Goal: Task Accomplishment & Management: Complete application form

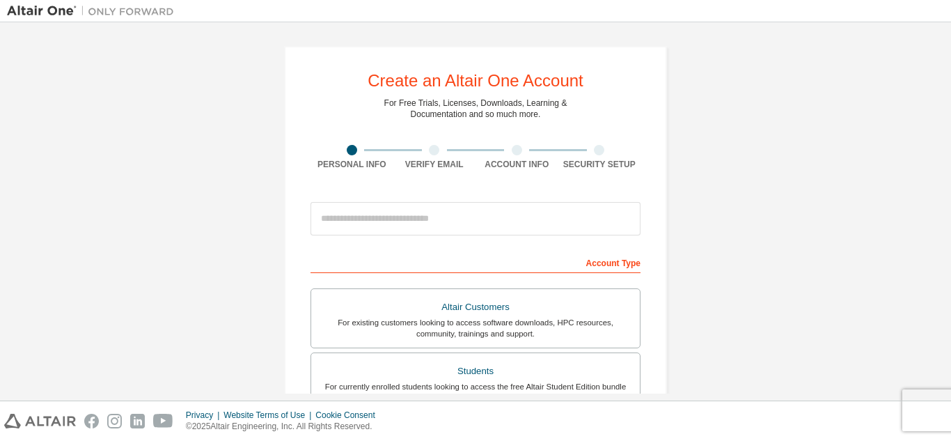
click at [718, 17] on div at bounding box center [558, 11] width 754 height 22
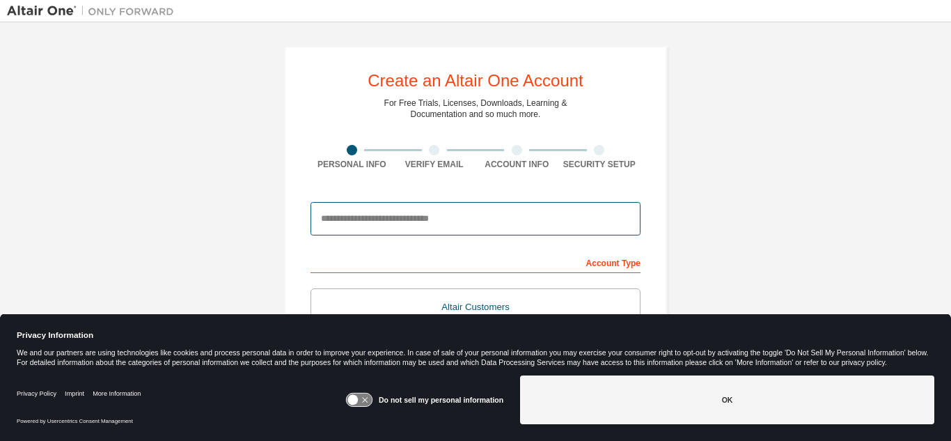
click at [510, 217] on input "email" at bounding box center [476, 218] width 330 height 33
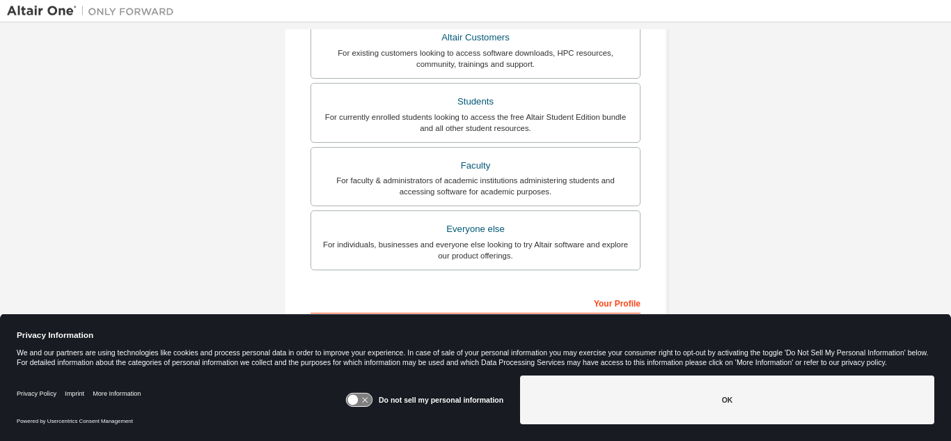
scroll to position [373, 0]
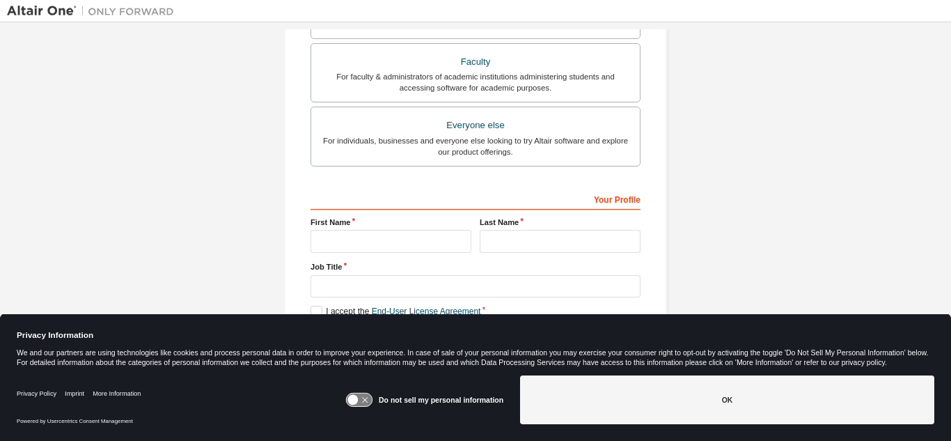
type input "**********"
click at [398, 235] on input "text" at bounding box center [391, 241] width 161 height 23
type input "******"
click at [547, 247] on input "text" at bounding box center [560, 241] width 161 height 23
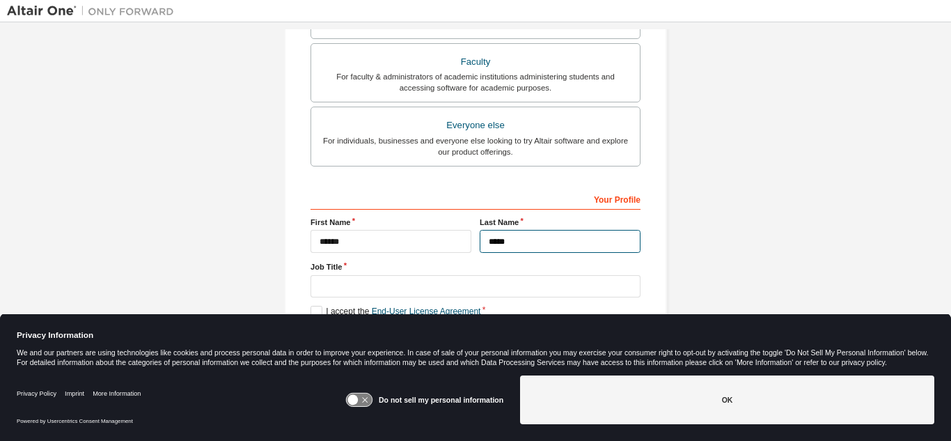
type input "*****"
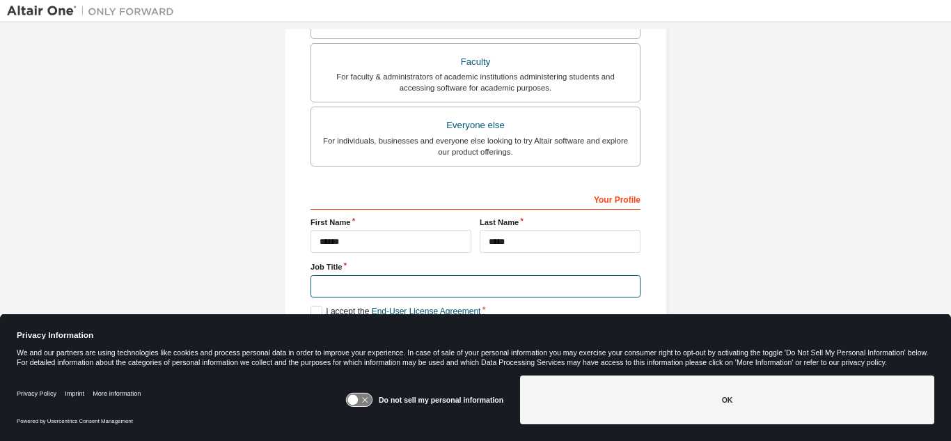
click at [565, 283] on input "text" at bounding box center [476, 286] width 330 height 23
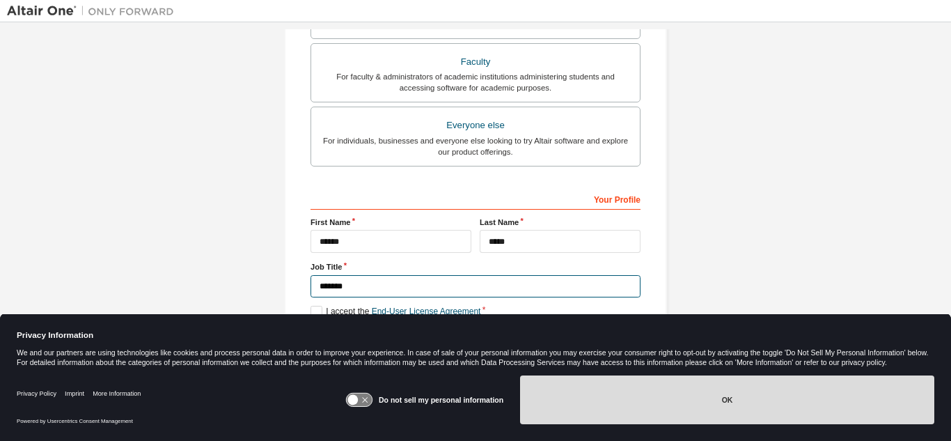
type input "*******"
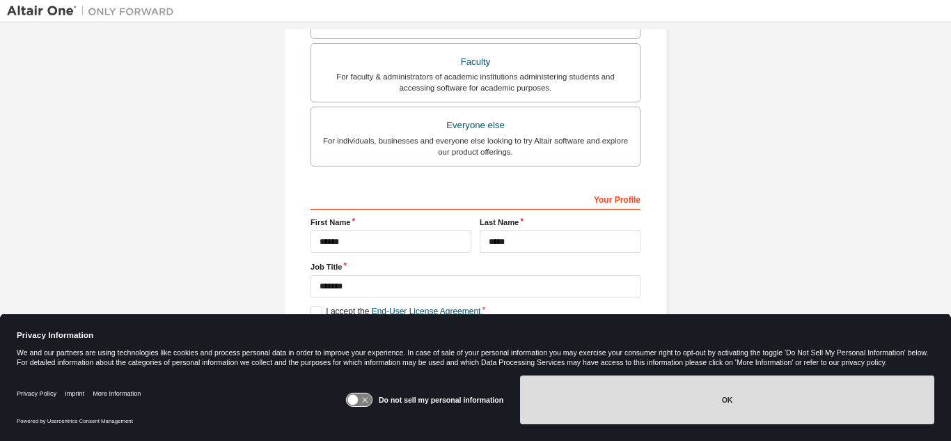
drag, startPoint x: 656, startPoint y: 393, endPoint x: 708, endPoint y: 231, distance: 170.5
click at [708, 232] on body "**********" at bounding box center [475, 220] width 951 height 441
click at [366, 397] on icon at bounding box center [359, 399] width 26 height 13
click at [585, 388] on button "OK" at bounding box center [727, 399] width 414 height 49
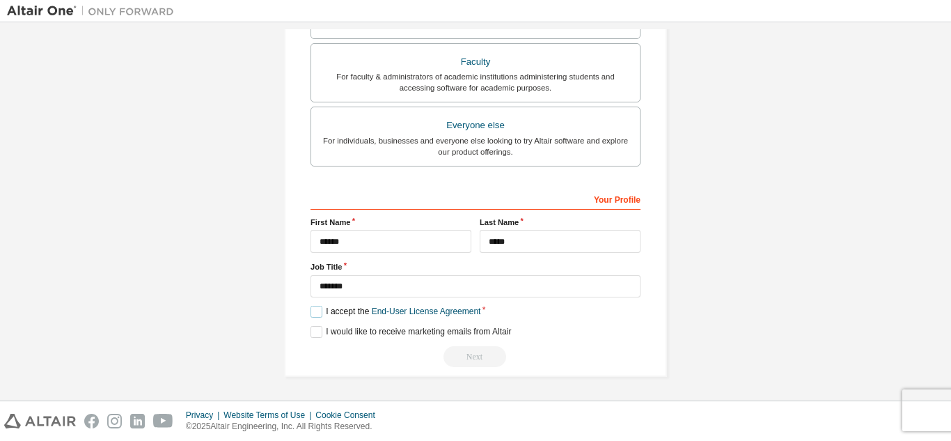
click at [312, 310] on label "I accept the End-User License Agreement" at bounding box center [396, 312] width 170 height 12
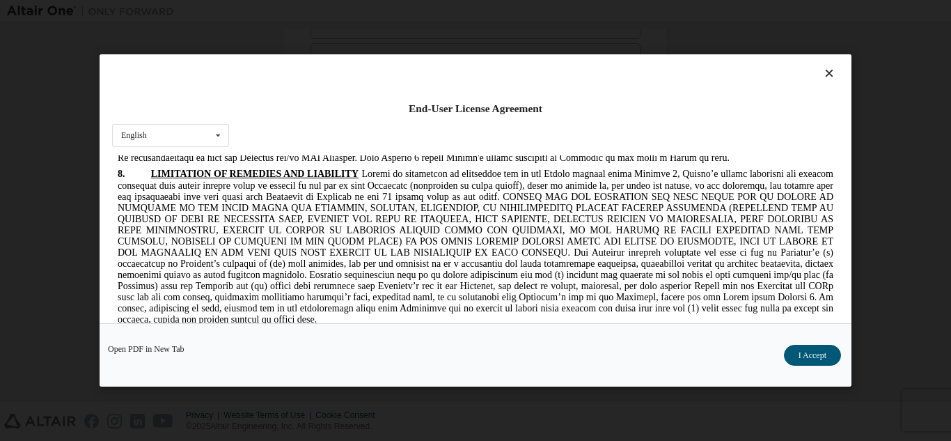
scroll to position [2441, 0]
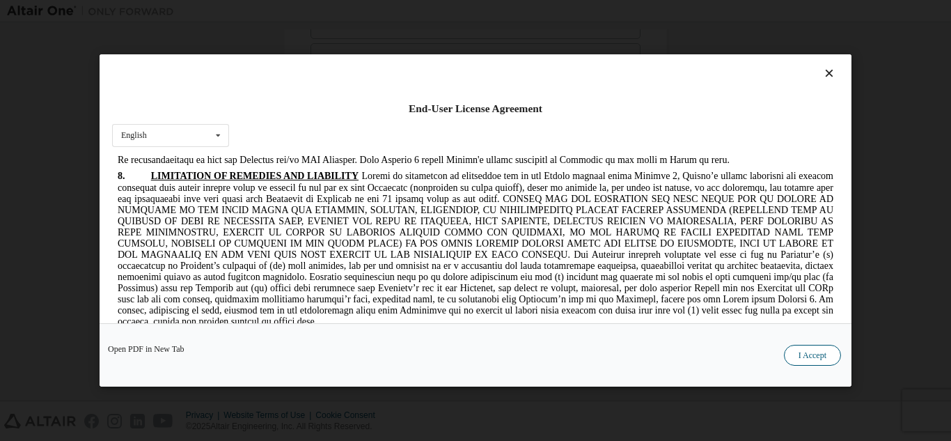
click at [811, 352] on button "I Accept" at bounding box center [812, 355] width 57 height 21
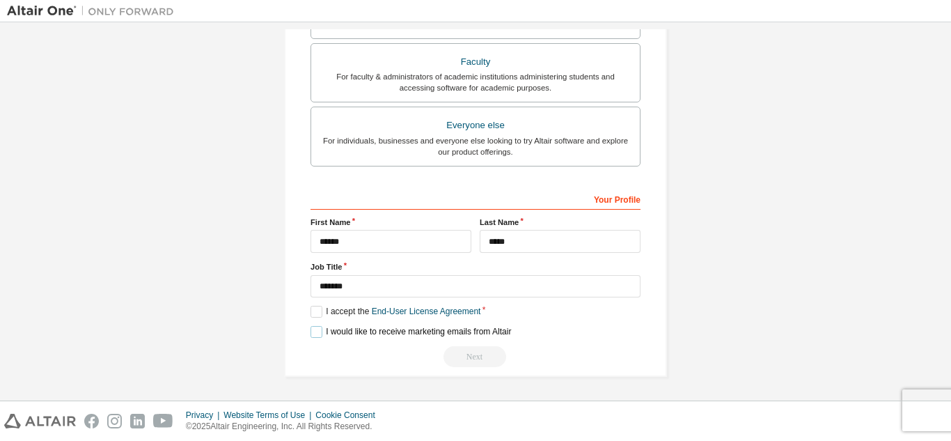
click at [319, 331] on label "I would like to receive marketing emails from Altair" at bounding box center [411, 332] width 201 height 12
click at [313, 330] on label "I would like to receive marketing emails from Altair" at bounding box center [411, 332] width 201 height 12
click at [476, 361] on div "Next" at bounding box center [476, 356] width 330 height 21
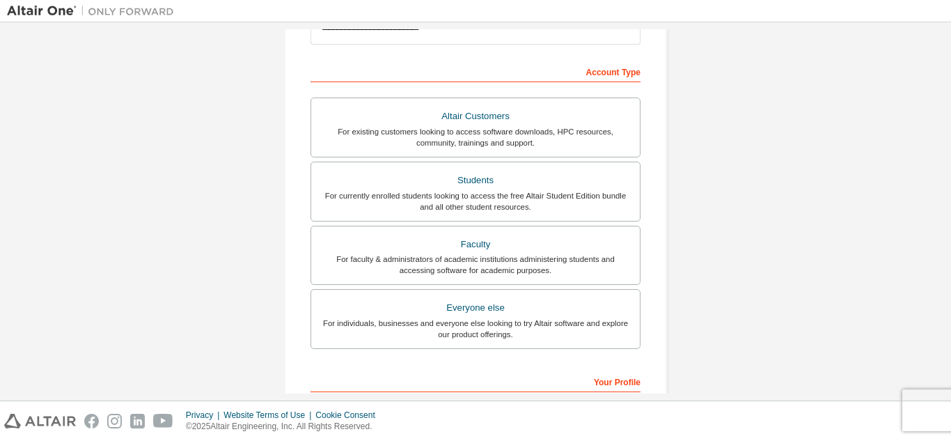
scroll to position [193, 0]
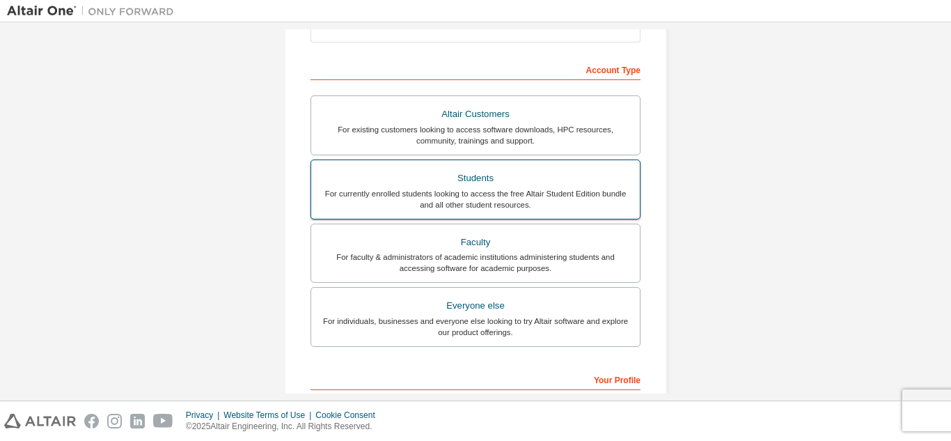
click at [456, 178] on div "Students" at bounding box center [476, 178] width 312 height 19
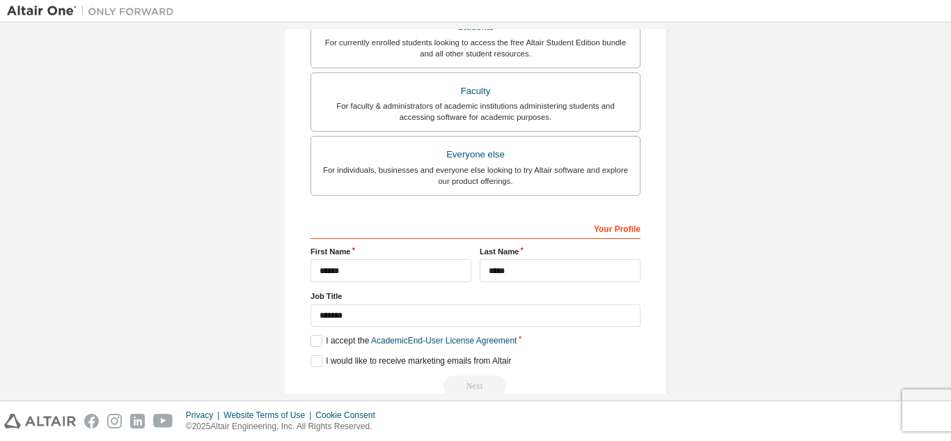
scroll to position [373, 0]
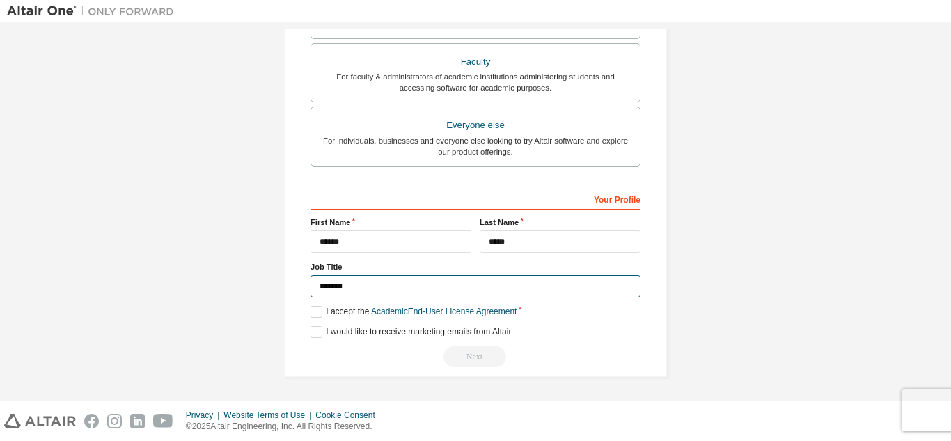
click at [430, 283] on input "*******" at bounding box center [476, 286] width 330 height 23
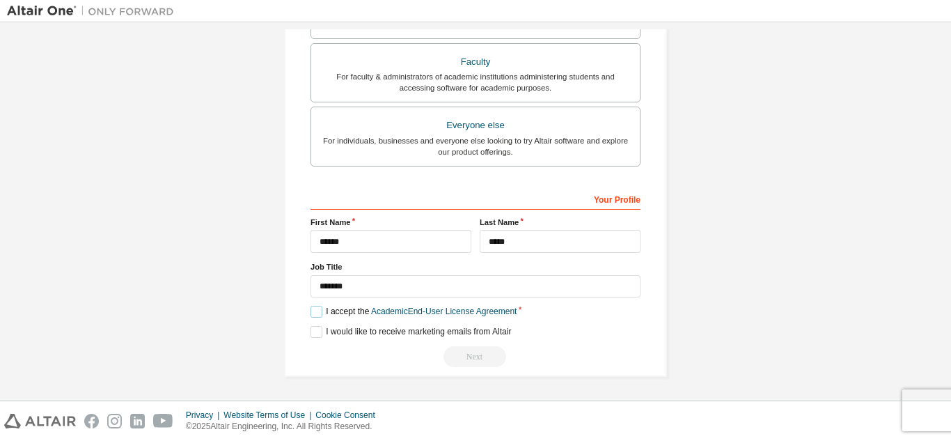
click at [319, 313] on label "I accept the Academic End-User License Agreement" at bounding box center [414, 312] width 206 height 12
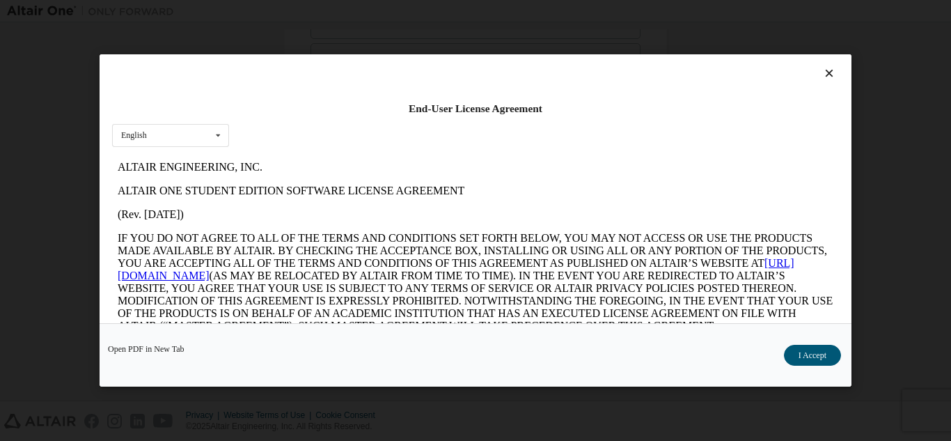
scroll to position [0, 0]
click at [816, 363] on button "I Accept" at bounding box center [812, 355] width 57 height 21
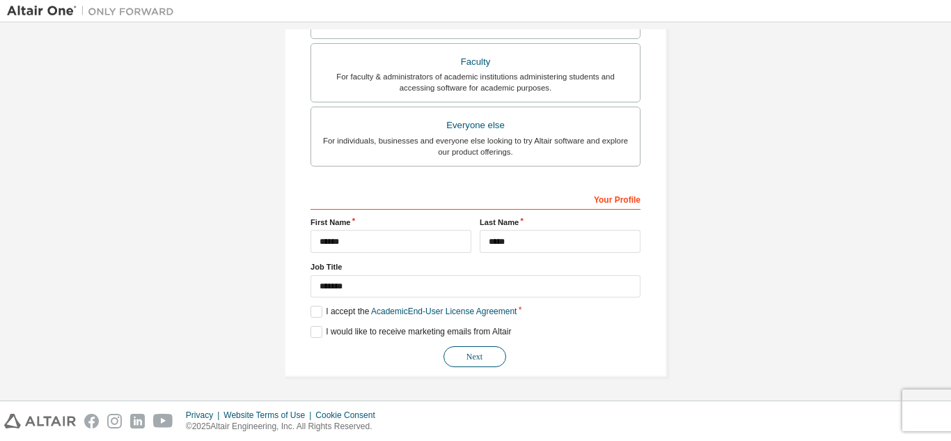
click at [490, 361] on button "Next" at bounding box center [475, 356] width 63 height 21
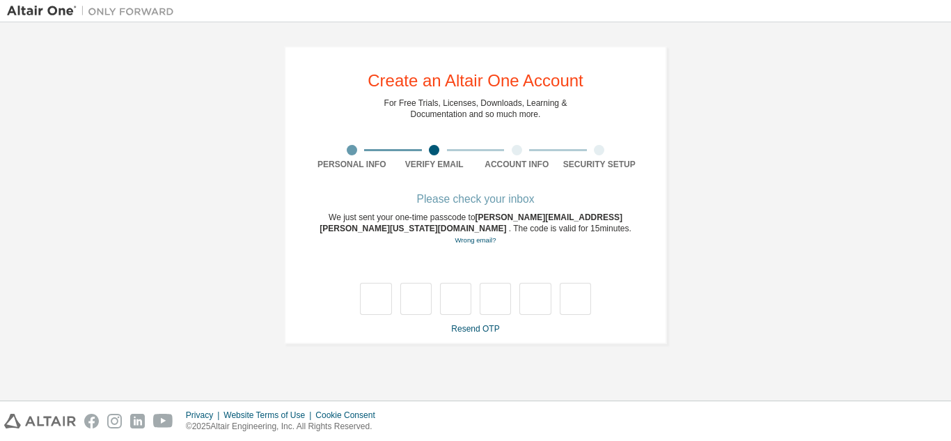
type input "*"
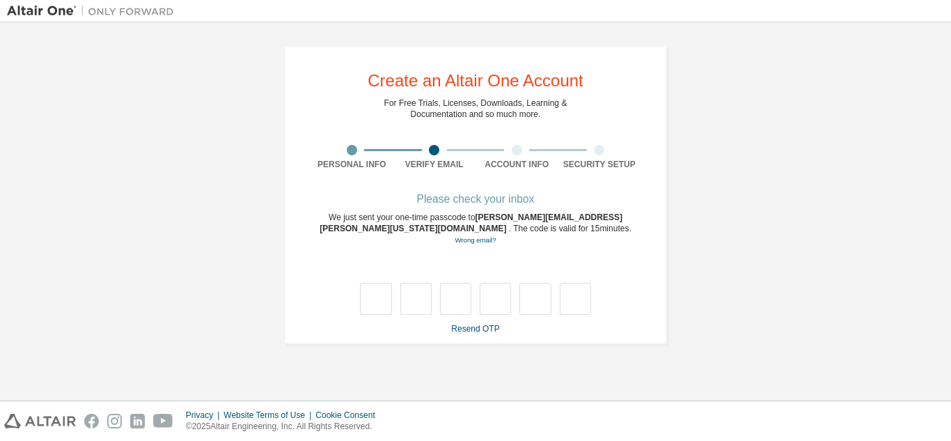
type input "*"
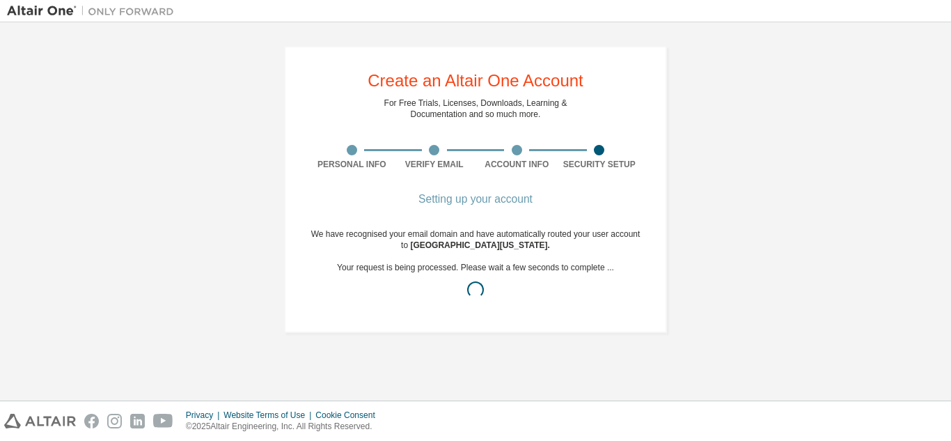
click at [630, 320] on div "Setting up your account We have recognised your email domain and have automatic…" at bounding box center [476, 259] width 330 height 128
